Goal: Transaction & Acquisition: Purchase product/service

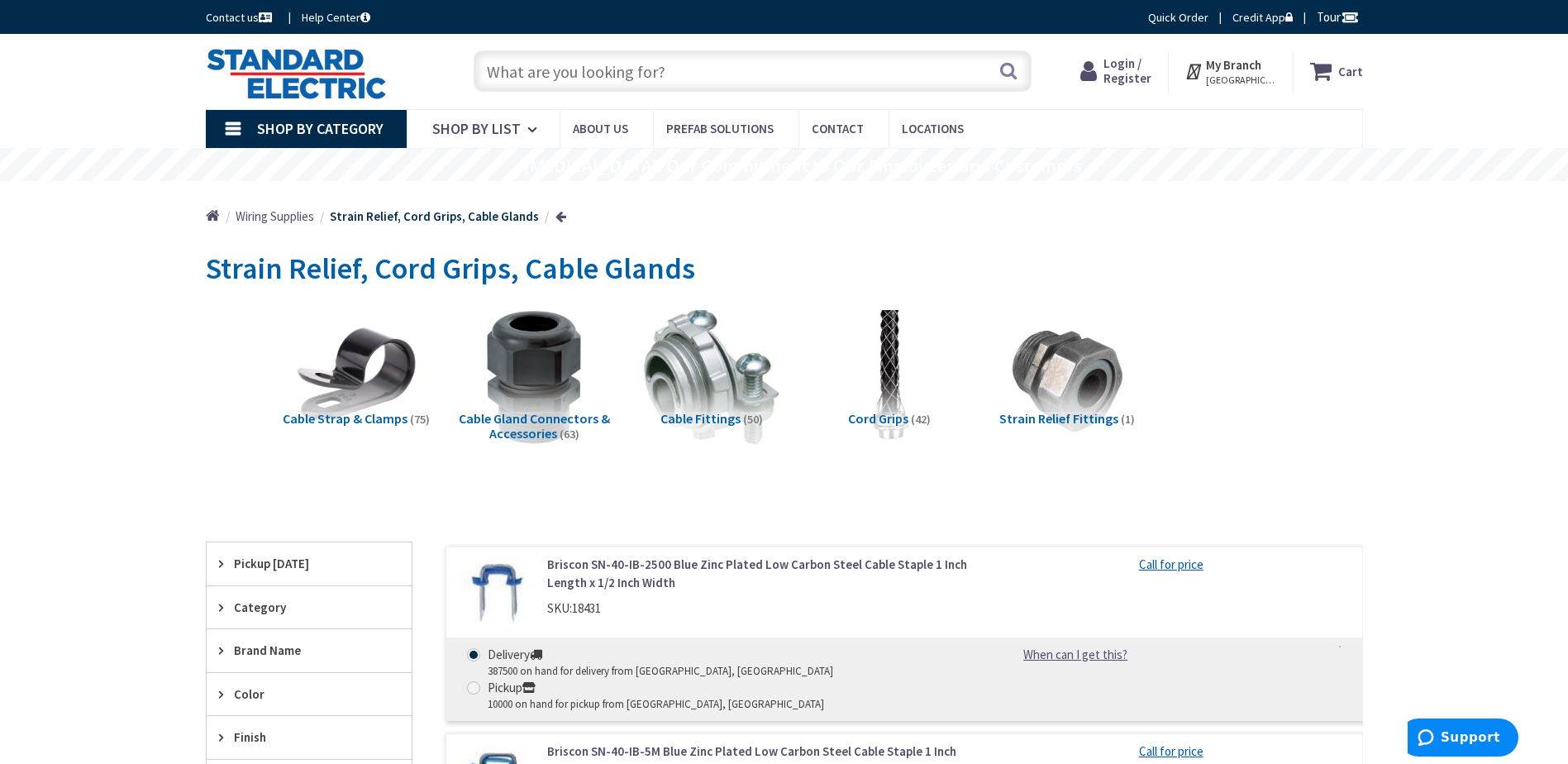
click at [356, 415] on span "Cable Strap & Clamps" at bounding box center [345, 418] width 125 height 16
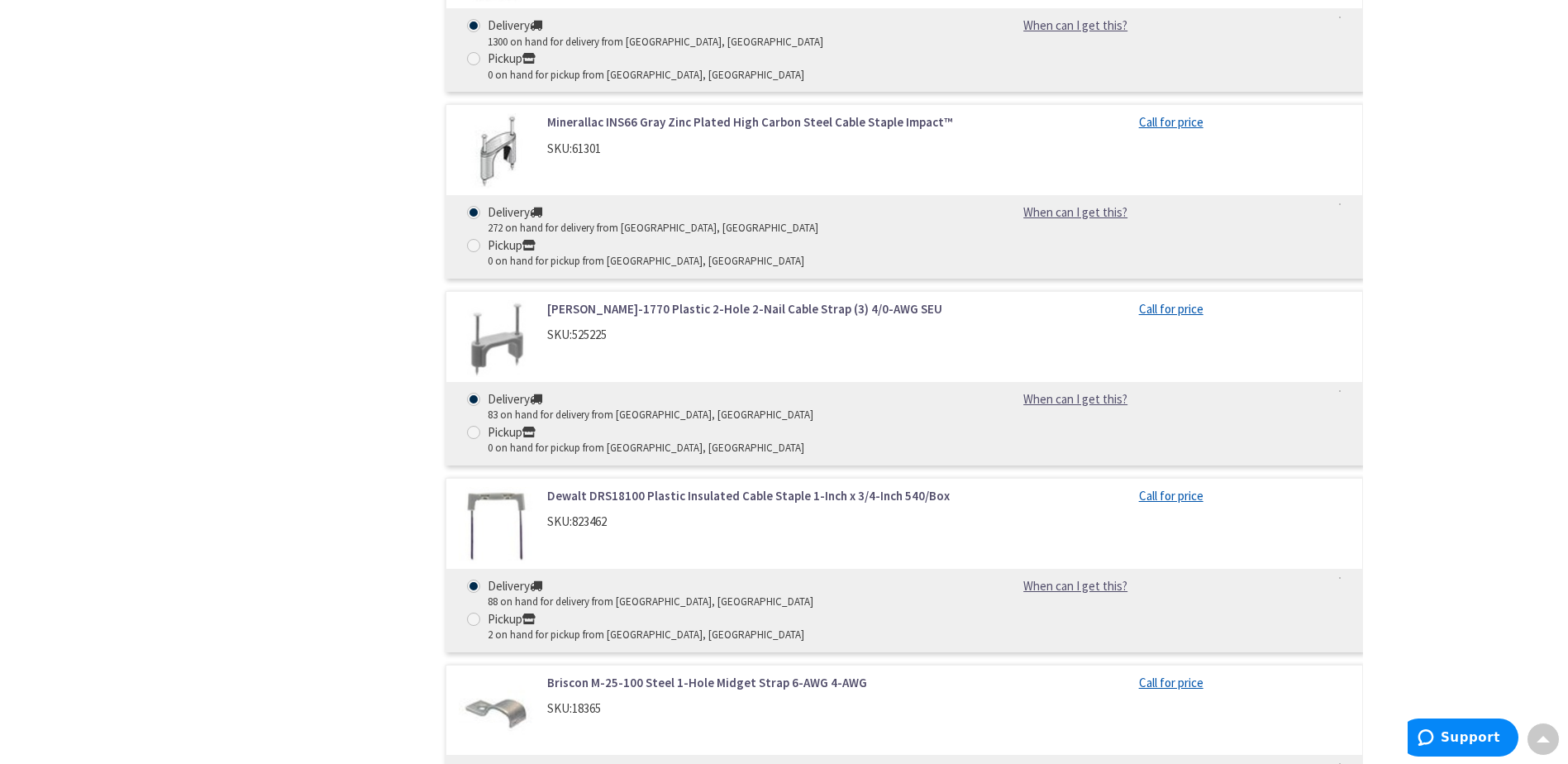
scroll to position [5142, 0]
